Goal: Navigation & Orientation: Find specific page/section

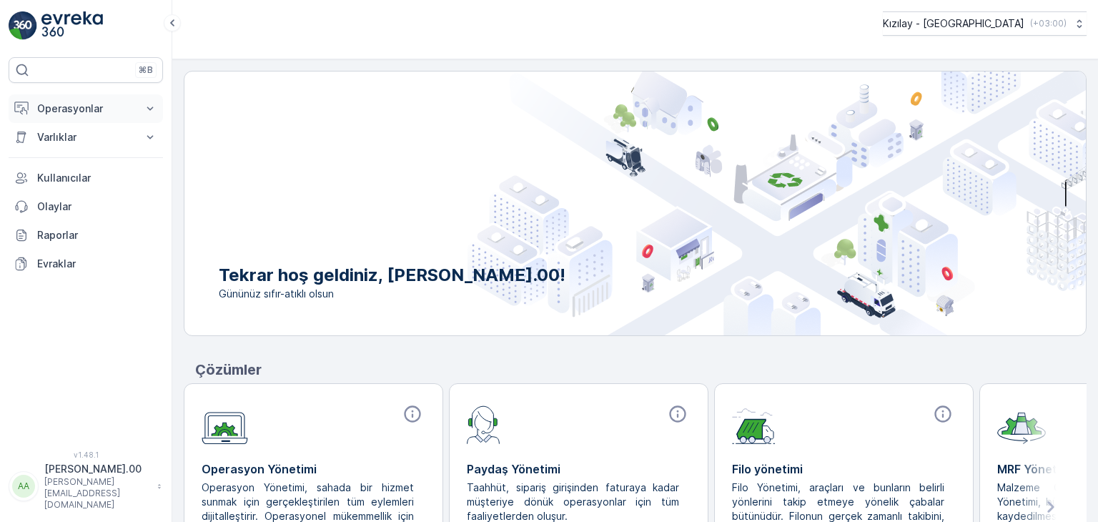
click at [106, 121] on button "Operasyonlar" at bounding box center [86, 108] width 154 height 29
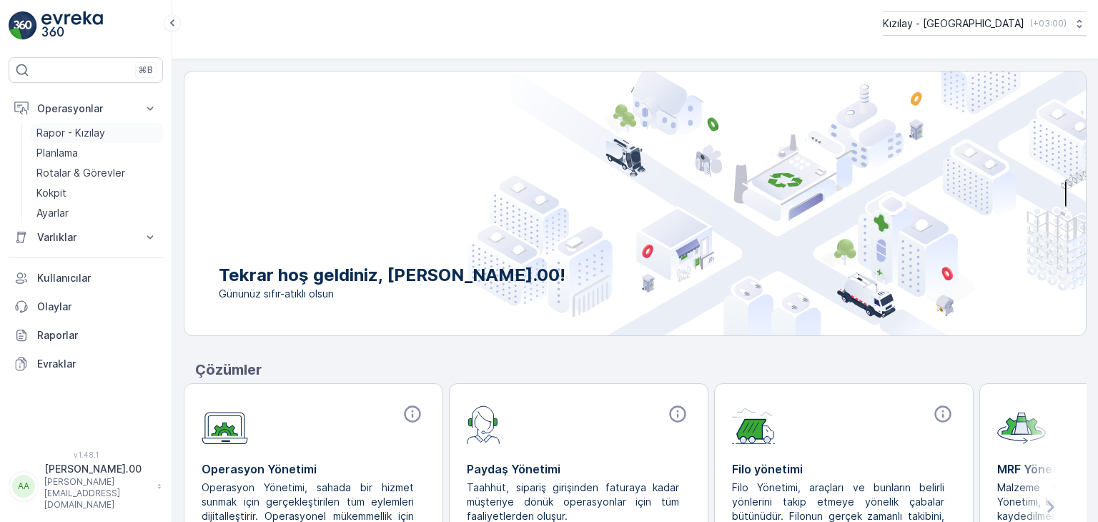
click at [103, 128] on p "Rapor - Kızılay" at bounding box center [70, 133] width 69 height 14
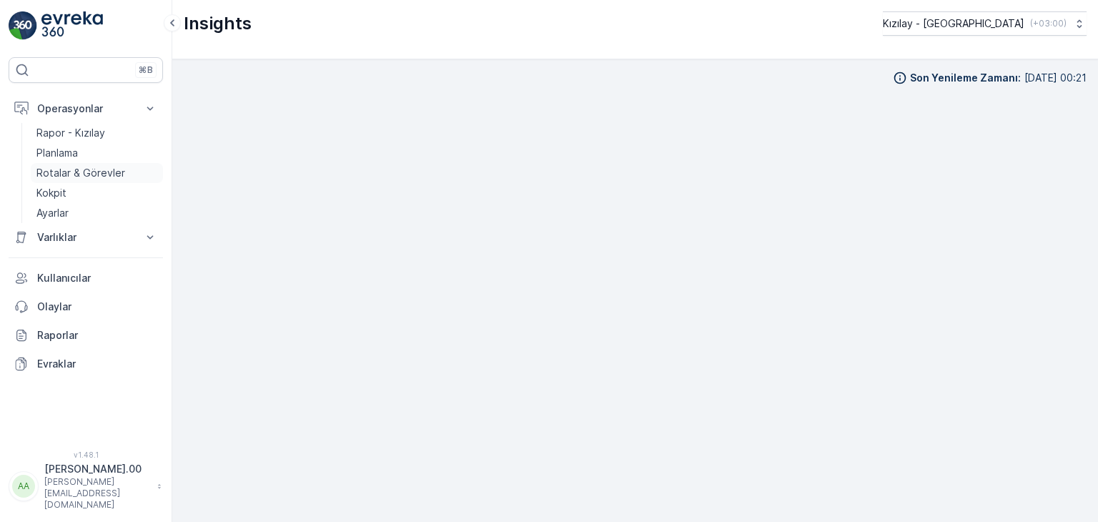
click at [95, 167] on p "Rotalar & Görevler" at bounding box center [80, 173] width 89 height 14
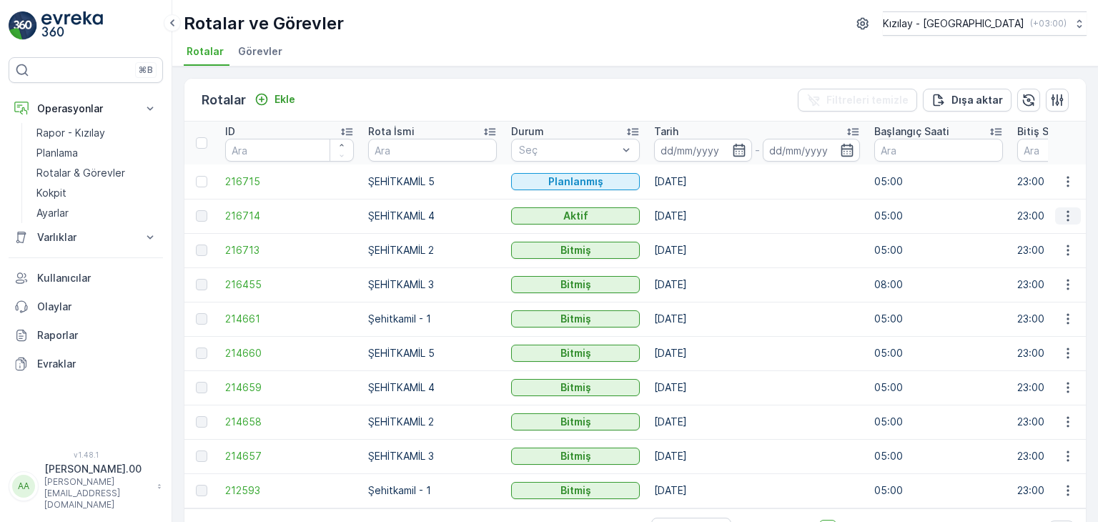
click at [1073, 215] on button "button" at bounding box center [1068, 215] width 26 height 17
click at [1042, 254] on span "Rota Takibini Görüntüle" at bounding box center [1034, 256] width 112 height 14
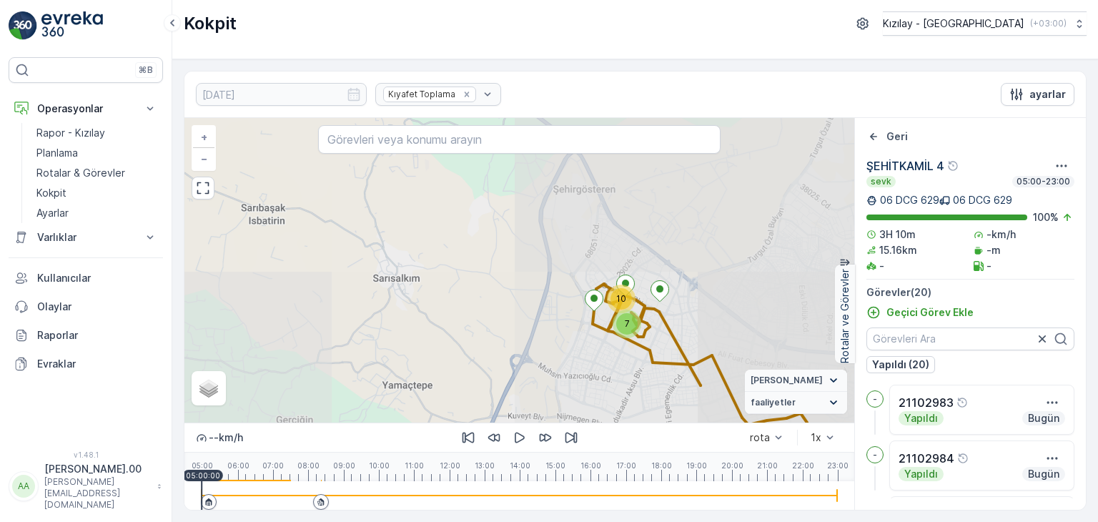
drag, startPoint x: 631, startPoint y: 371, endPoint x: 512, endPoint y: 314, distance: 131.4
click at [513, 315] on div "7 10 + − Uydu Yol haritası Arazi Karışık Leaflet Vekil Durumu Hareket halinde S…" at bounding box center [519, 270] width 670 height 304
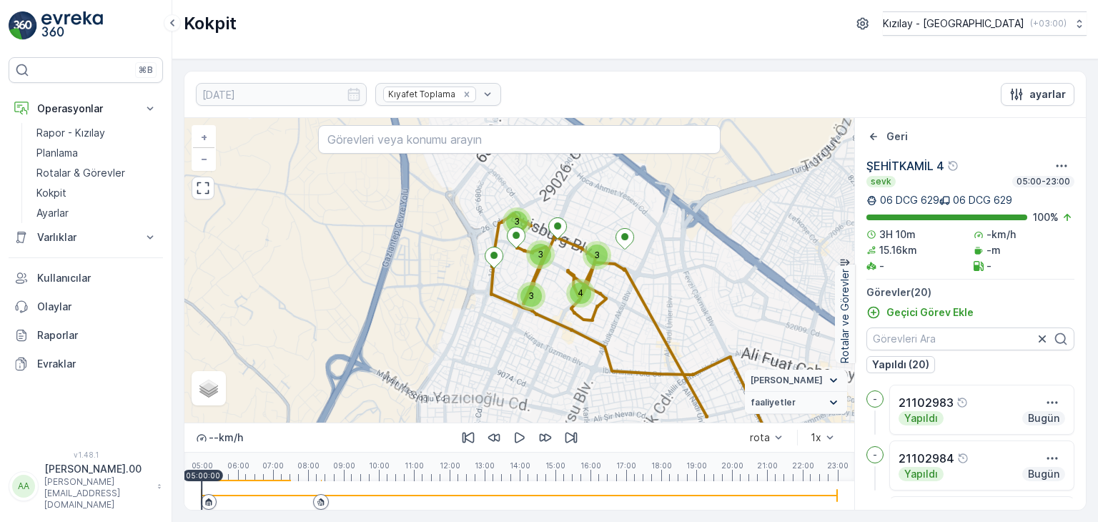
drag, startPoint x: 647, startPoint y: 302, endPoint x: 630, endPoint y: 325, distance: 28.6
click at [632, 325] on div "4 3 3 3 3 + − Uydu Yol haritası Arazi Karışık Leaflet Vekil Durumu Hareket hali…" at bounding box center [519, 270] width 670 height 304
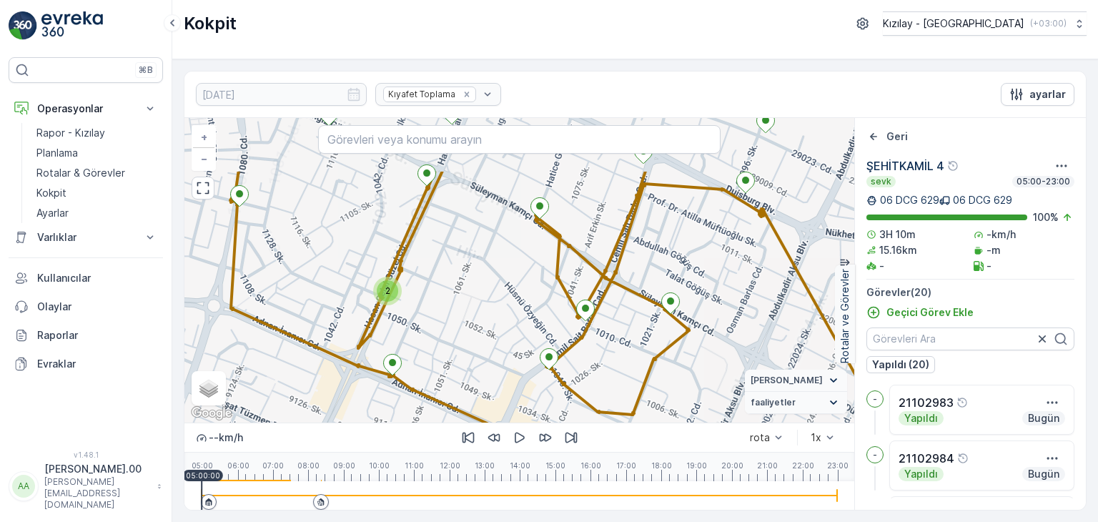
drag, startPoint x: 517, startPoint y: 265, endPoint x: 592, endPoint y: 355, distance: 116.8
click at [592, 355] on div "2 + − Uydu Yol haritası Arazi Karışık Leaflet Klavye kısayolları Harita Veriler…" at bounding box center [519, 270] width 670 height 304
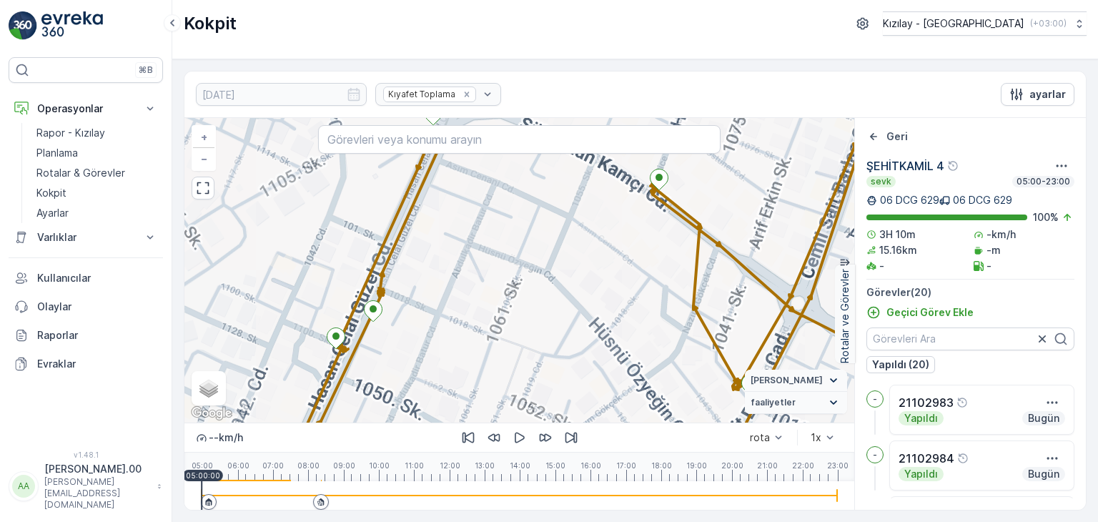
drag, startPoint x: 440, startPoint y: 284, endPoint x: 509, endPoint y: 372, distance: 112.1
click at [512, 401] on div "2 + − Uydu Yol haritası Arazi Karışık Leaflet Klavye kısayolları Harita Veriler…" at bounding box center [519, 270] width 670 height 304
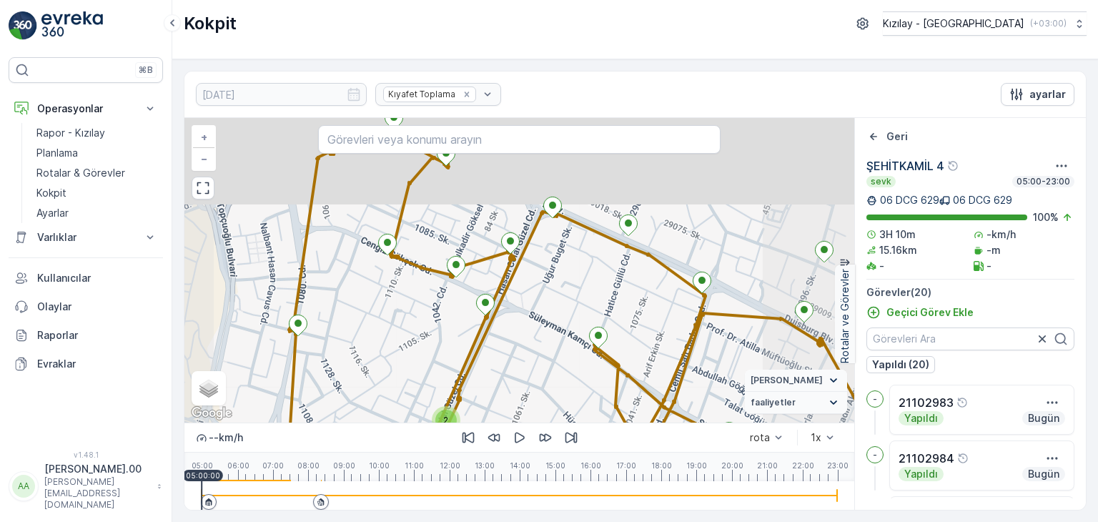
drag, startPoint x: 529, startPoint y: 289, endPoint x: 506, endPoint y: 380, distance: 92.9
click at [506, 380] on div "2 + − Uydu Yol haritası Arazi Karışık Leaflet Klavye kısayolları Harita Veriler…" at bounding box center [519, 270] width 670 height 304
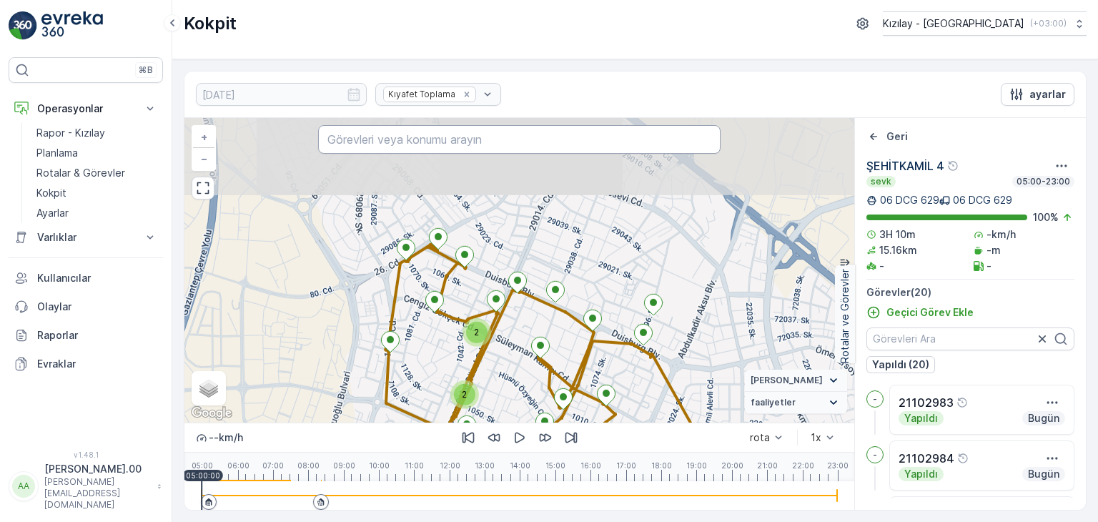
drag, startPoint x: 502, startPoint y: 355, endPoint x: 343, endPoint y: 141, distance: 266.8
click at [343, 142] on div "2 2 21102990 + − Uydu Yol haritası Arazi Karışık Leaflet Klavye kısayolları Har…" at bounding box center [519, 270] width 670 height 304
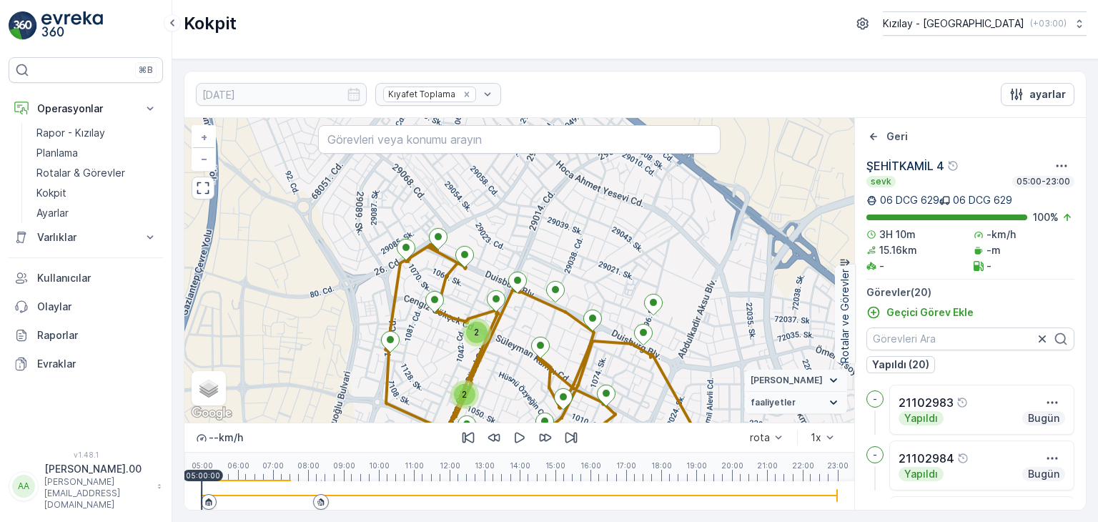
drag, startPoint x: 502, startPoint y: 336, endPoint x: 345, endPoint y: 187, distance: 216.9
click at [345, 188] on div "2 2 + − Uydu Yol haritası Arazi Karışık Leaflet Klavye kısayolları Harita Veril…" at bounding box center [519, 270] width 670 height 304
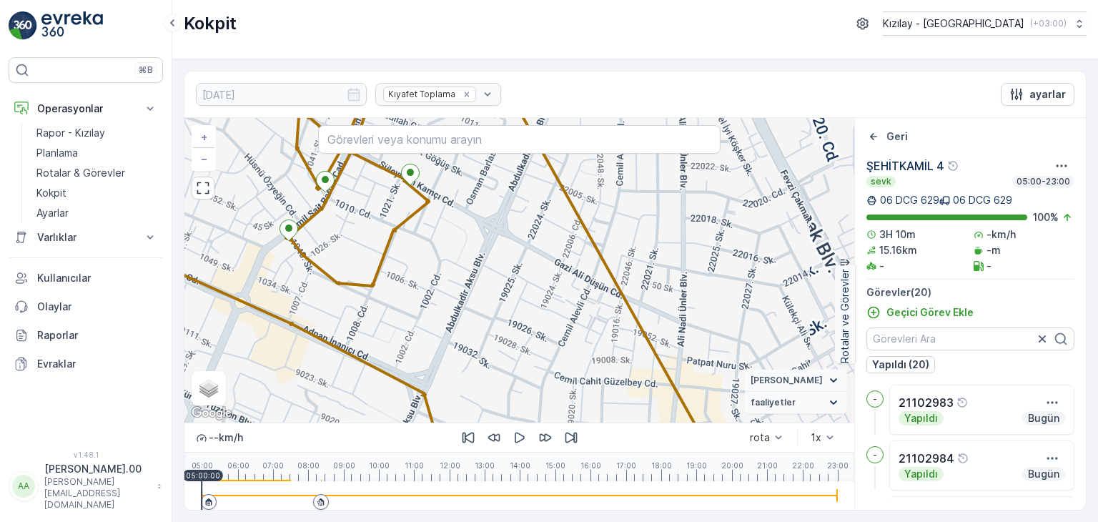
drag, startPoint x: 541, startPoint y: 359, endPoint x: 395, endPoint y: 223, distance: 199.8
click at [395, 223] on div "2 2 + − Uydu Yol haritası Arazi Karışık Leaflet Klavye kısayolları Harita Veril…" at bounding box center [519, 270] width 670 height 304
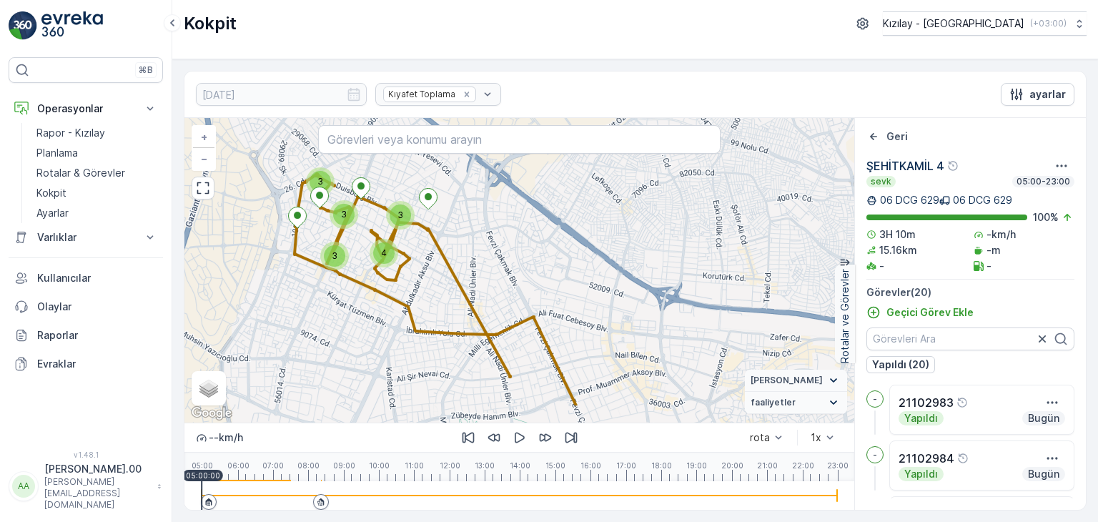
drag, startPoint x: 492, startPoint y: 301, endPoint x: 427, endPoint y: 231, distance: 95.1
click at [427, 232] on div "2 4 3 3 3 3 + − Uydu Yol haritası Arazi Karışık Leaflet Klavye kısayolları Hari…" at bounding box center [519, 270] width 670 height 304
